Goal: Register for event/course

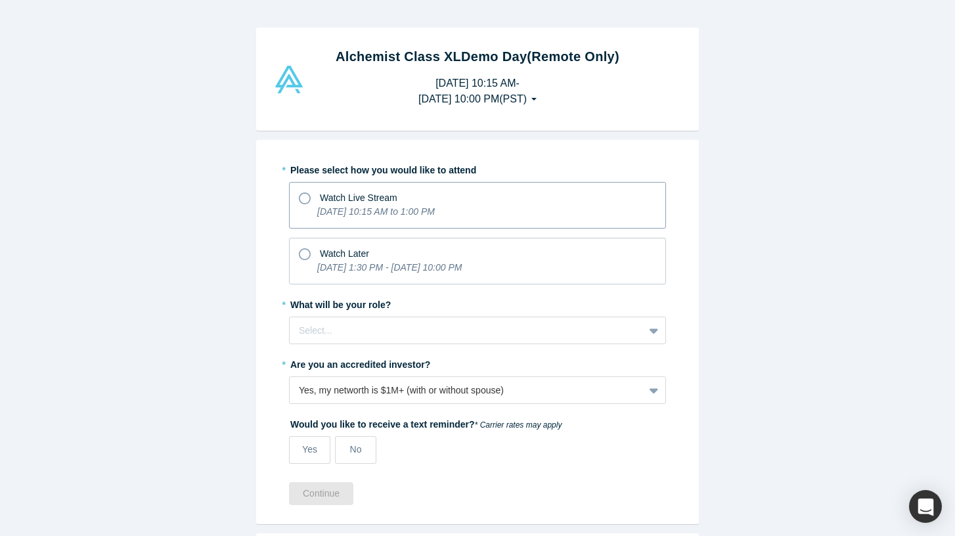
click at [298, 196] on label "Watch Live Stream [DATE] 10:15 AM to 1:00 PM" at bounding box center [477, 205] width 377 height 47
click at [0, 0] on input "Watch Live Stream [DATE] 10:15 AM to 1:00 PM" at bounding box center [0, 0] width 0 height 0
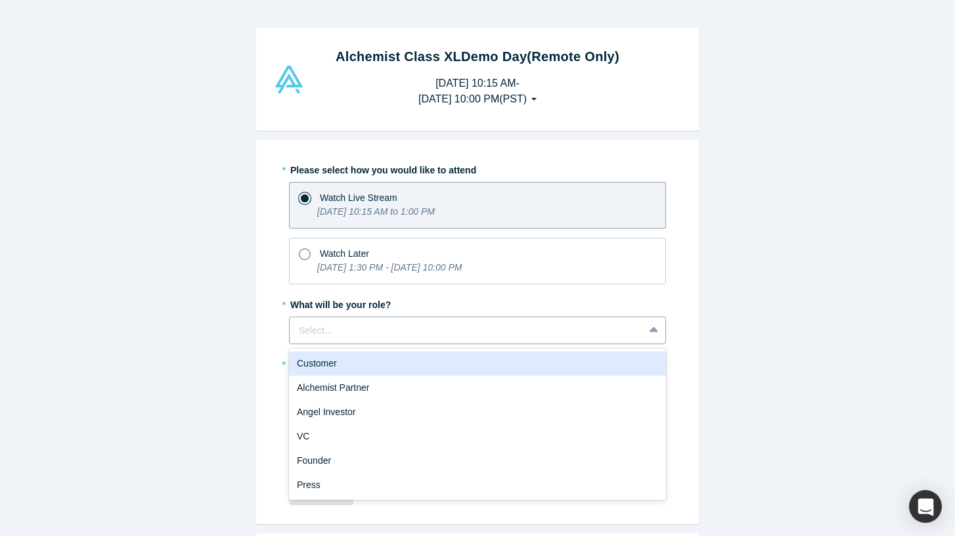
click at [357, 328] on div at bounding box center [467, 330] width 336 height 16
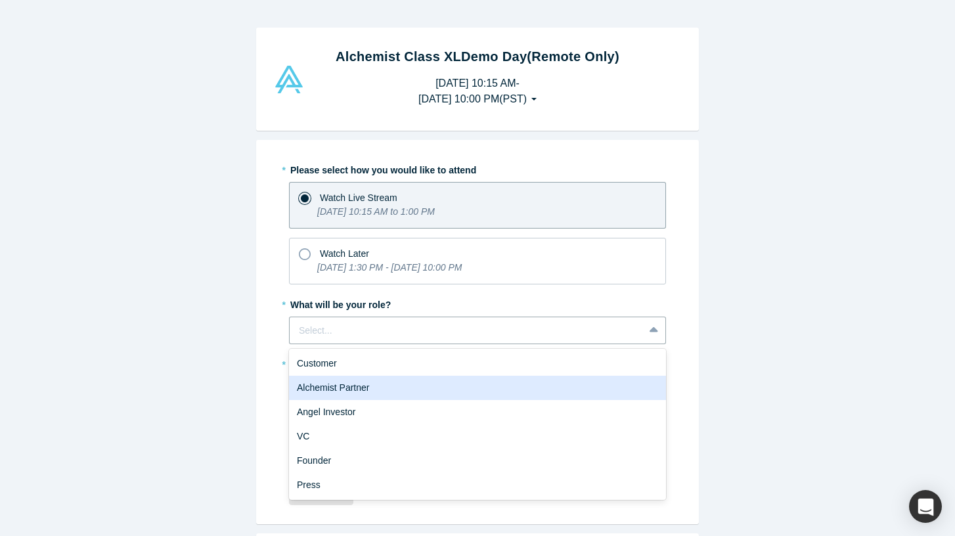
click at [340, 388] on div "Alchemist Partner" at bounding box center [477, 388] width 377 height 24
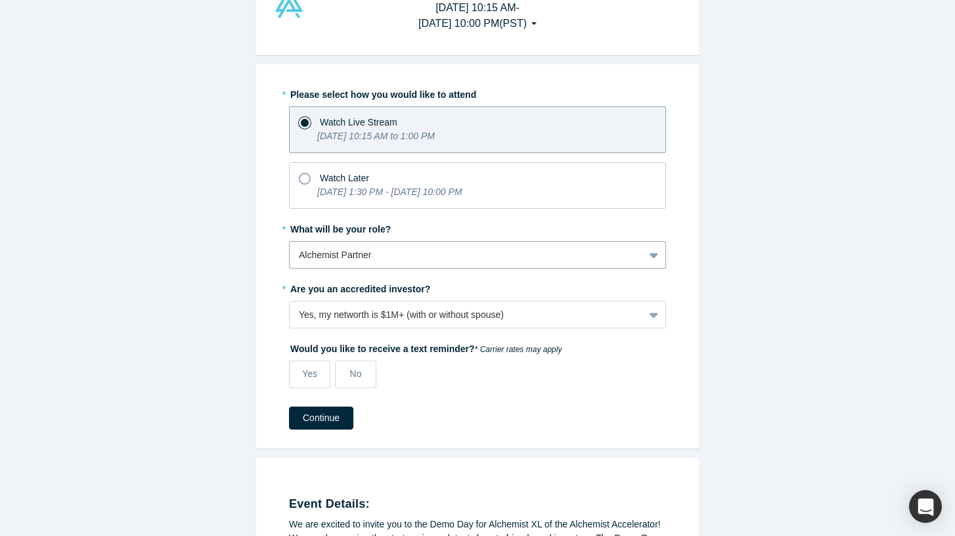
scroll to position [96, 0]
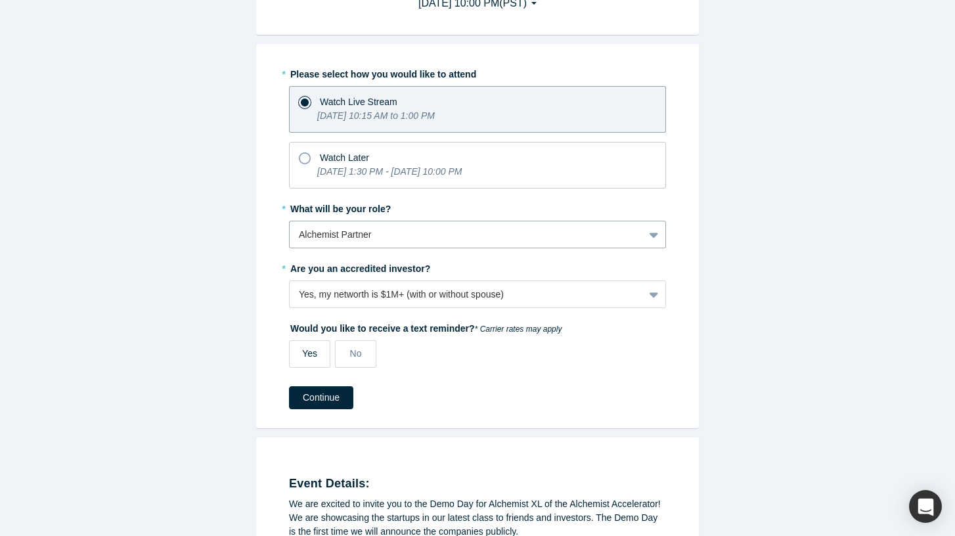
click at [309, 361] on label "Yes" at bounding box center [309, 354] width 41 height 28
click at [0, 0] on input "Yes" at bounding box center [0, 0] width 0 height 0
select select "US"
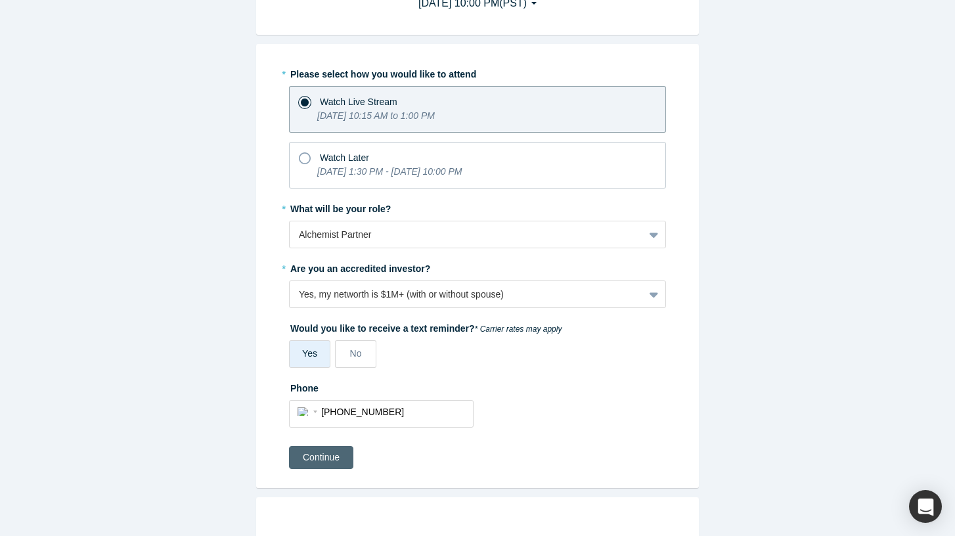
click at [317, 456] on button "Continue" at bounding box center [321, 457] width 64 height 23
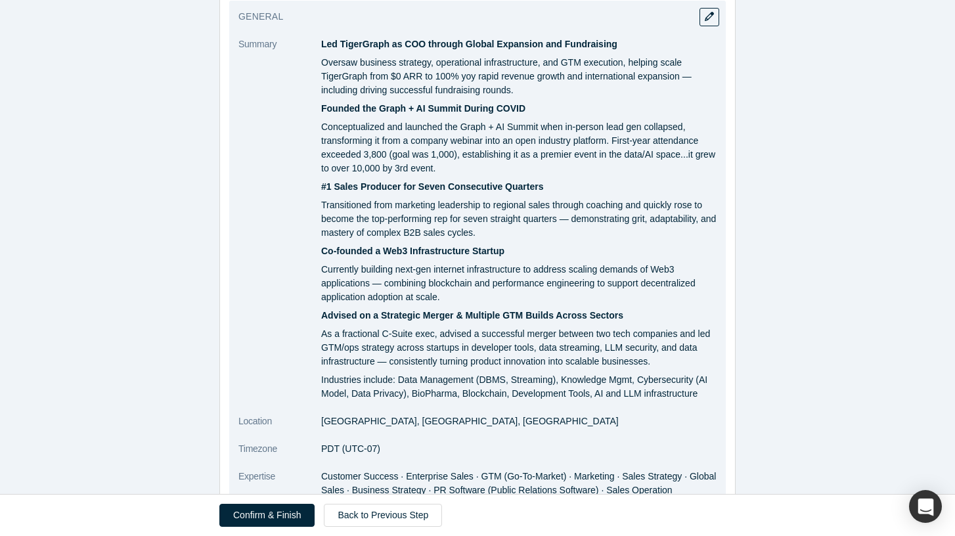
scroll to position [510, 0]
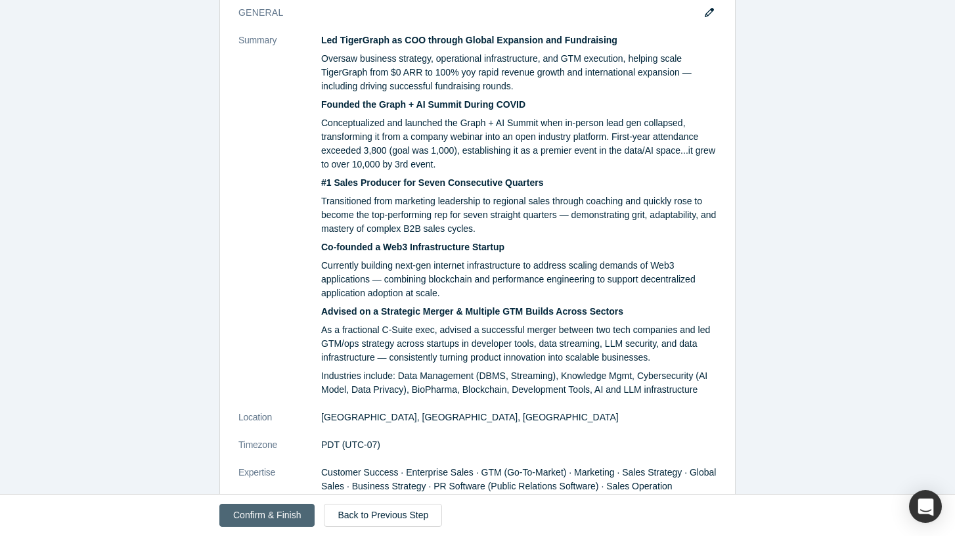
click at [245, 516] on button "Confirm & Finish" at bounding box center [266, 515] width 95 height 23
